Goal: Transaction & Acquisition: Book appointment/travel/reservation

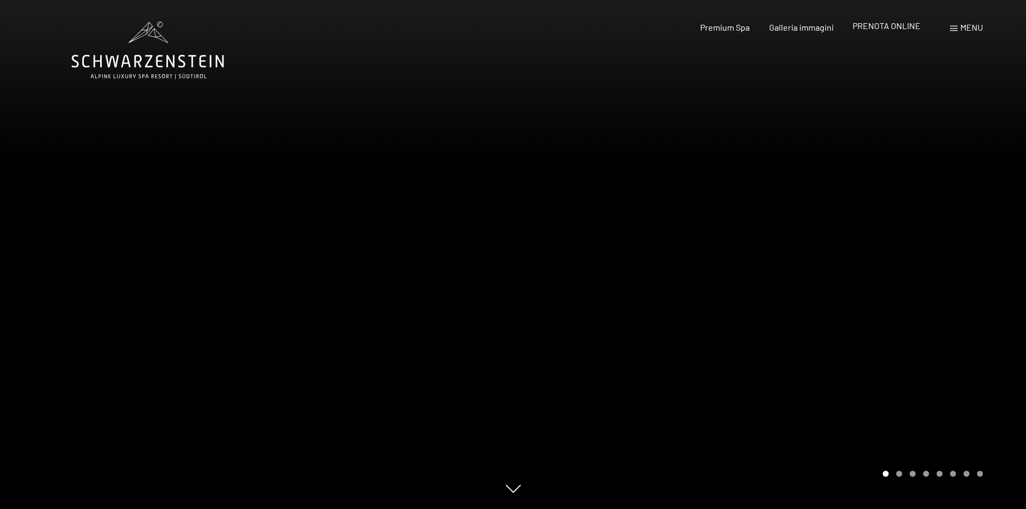
click at [895, 29] on span "PRENOTA ONLINE" at bounding box center [886, 25] width 68 height 10
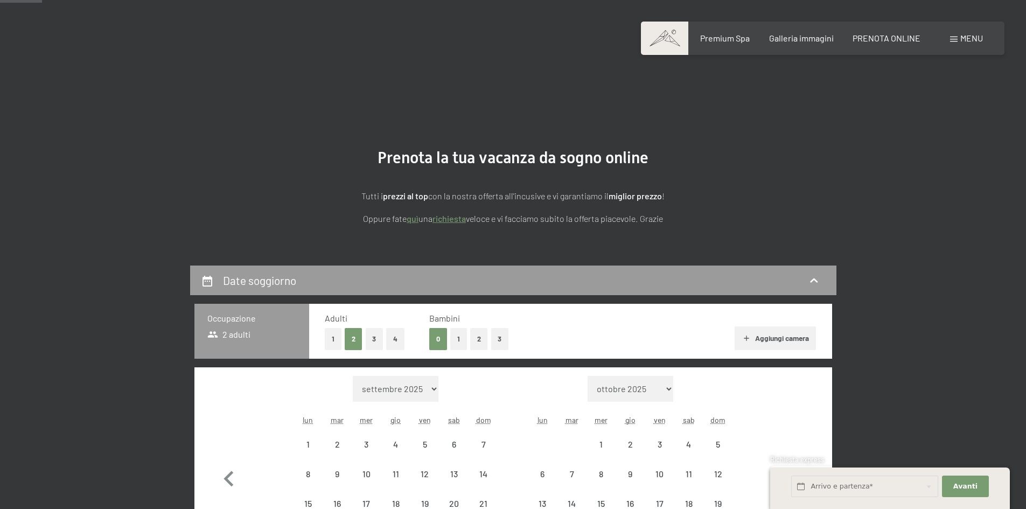
scroll to position [215, 0]
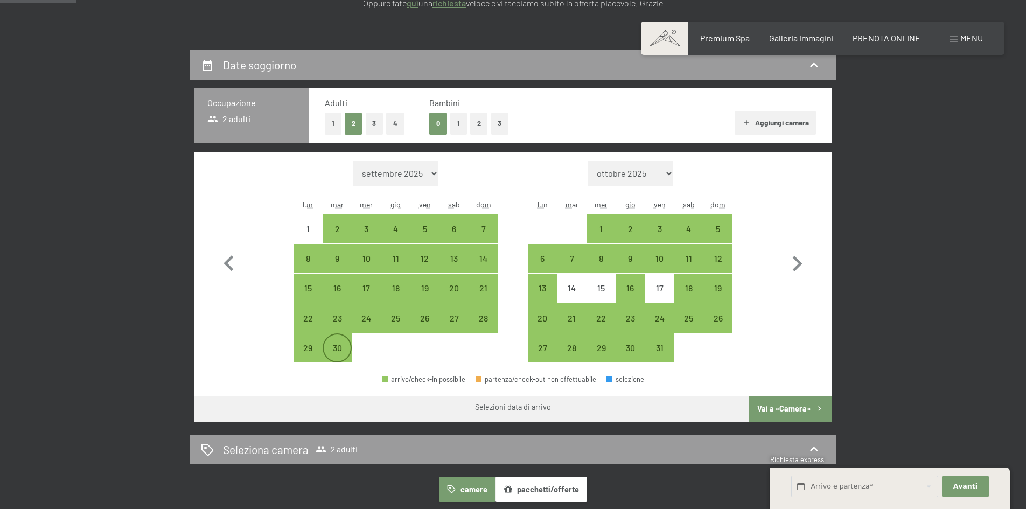
click at [342, 344] on div "30" at bounding box center [337, 356] width 27 height 27
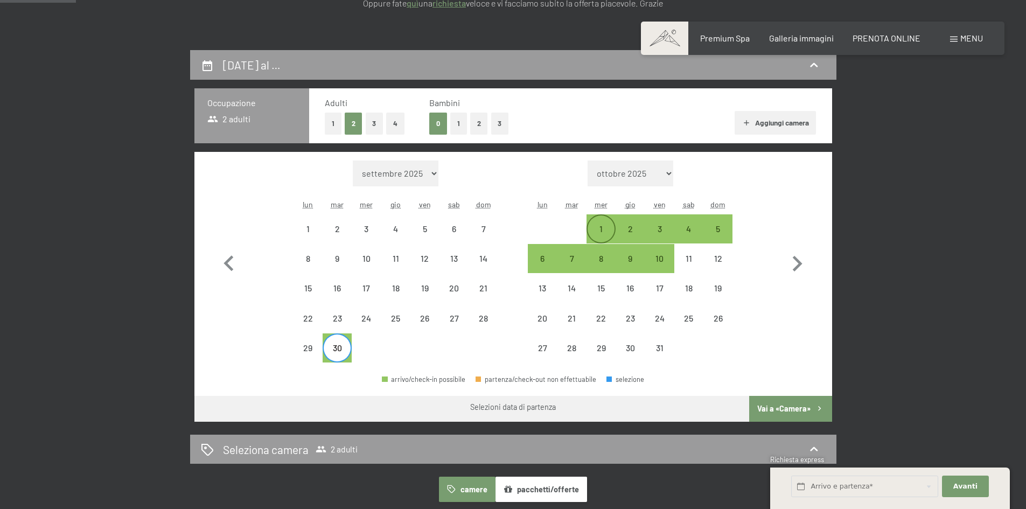
click at [605, 228] on div "1" at bounding box center [600, 237] width 27 height 27
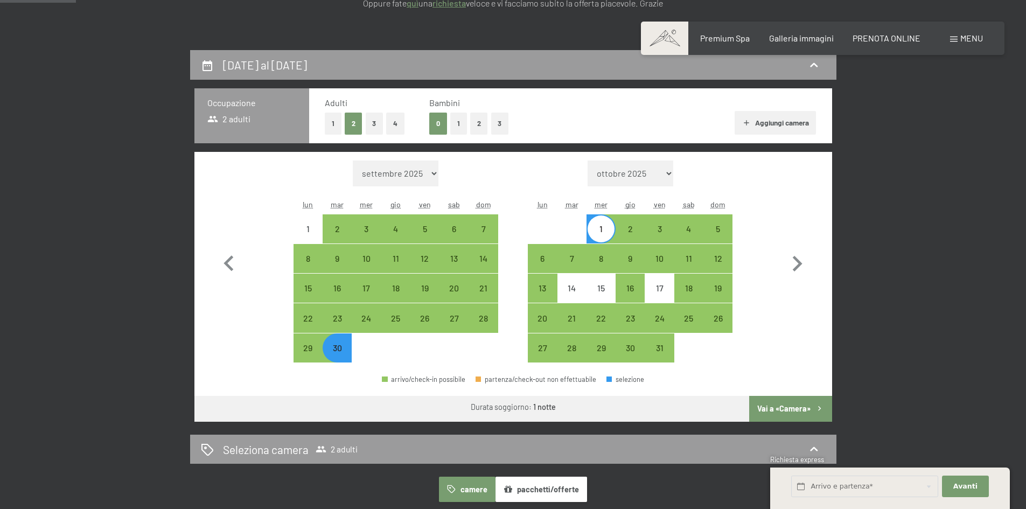
click at [596, 230] on div "1" at bounding box center [600, 237] width 27 height 27
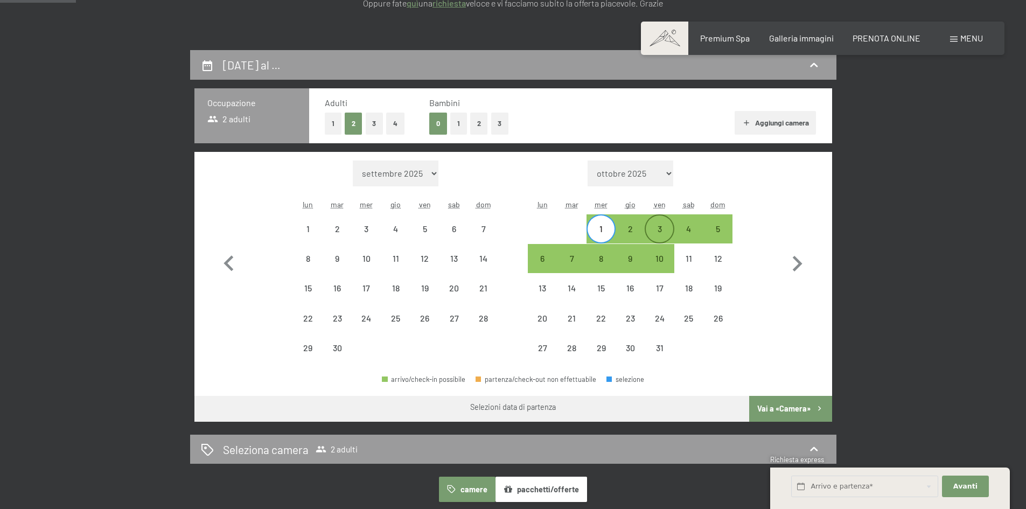
click at [662, 229] on div "3" at bounding box center [658, 237] width 27 height 27
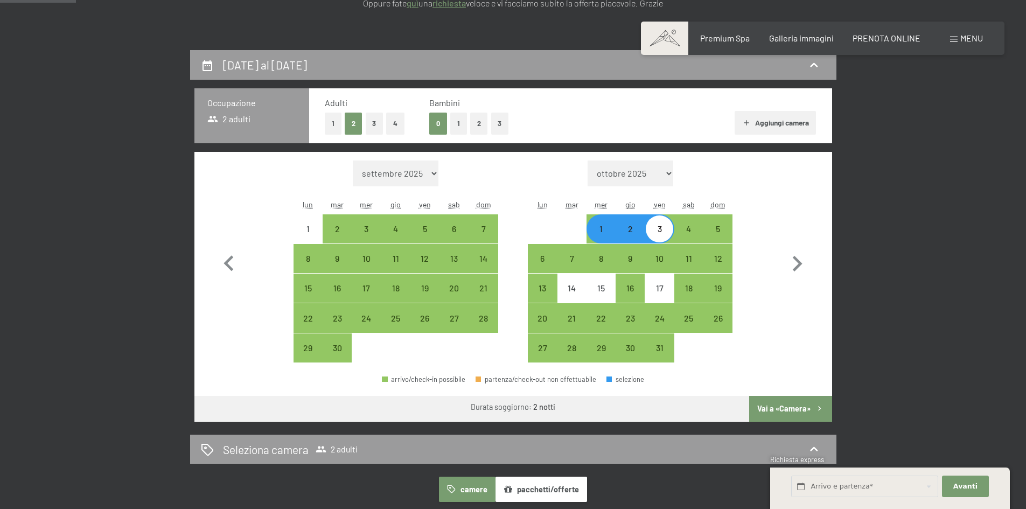
click at [791, 420] on button "Vai a «Camera»" at bounding box center [790, 409] width 82 height 26
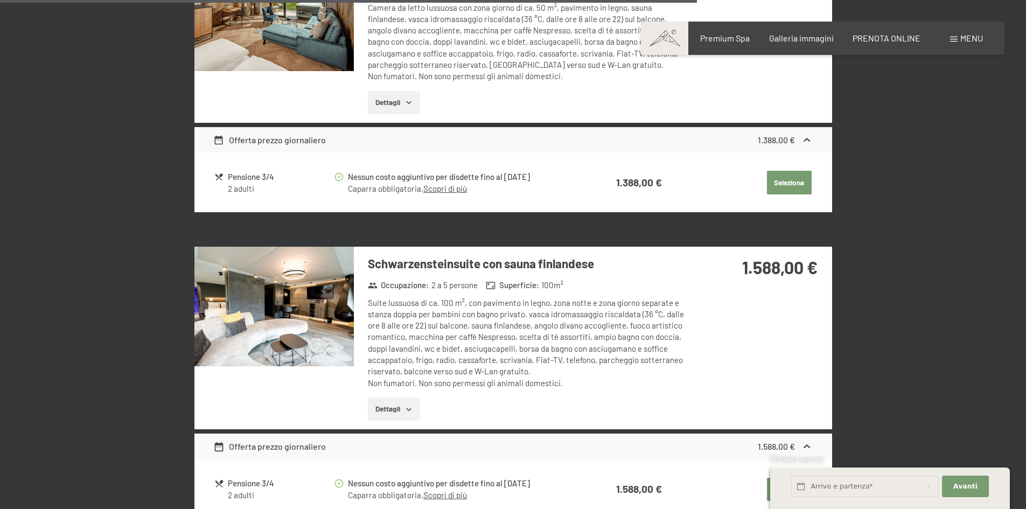
scroll to position [2042, 0]
